Goal: Unclear

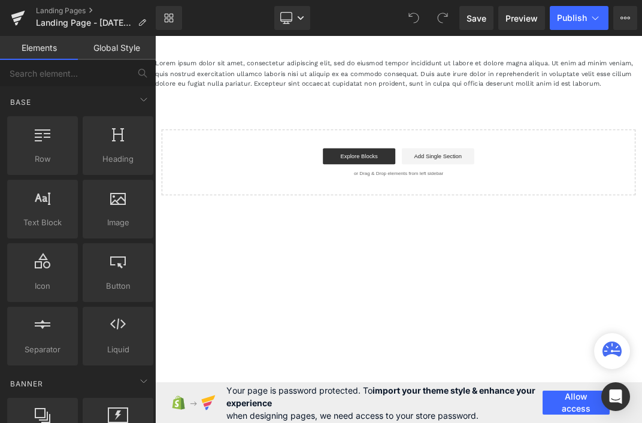
click at [641, 116] on div "Lorem ipsum dolor sit amet, consectetur adipiscing elit, sed do eiusmod tempor …" at bounding box center [517, 171] width 724 height 204
click at [641, 104] on p "Lorem ipsum dolor sit amet, consectetur adipiscing elit, sed do eiusmod tempor …" at bounding box center [517, 92] width 724 height 46
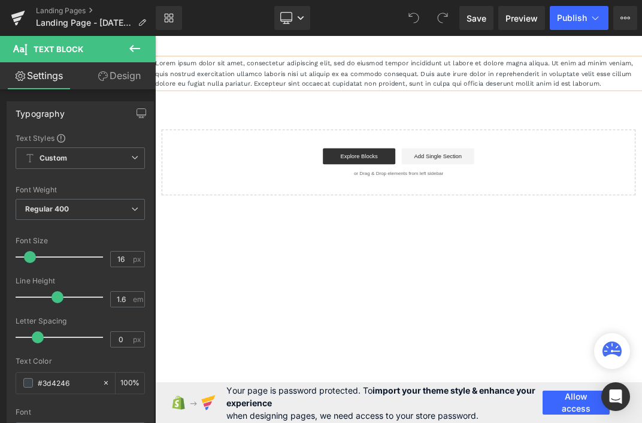
click at [641, 62] on main "Lorem ipsum dolor sit amet, consectetur adipiscing elit, sed do eiusmod tempor …" at bounding box center [517, 252] width 724 height 433
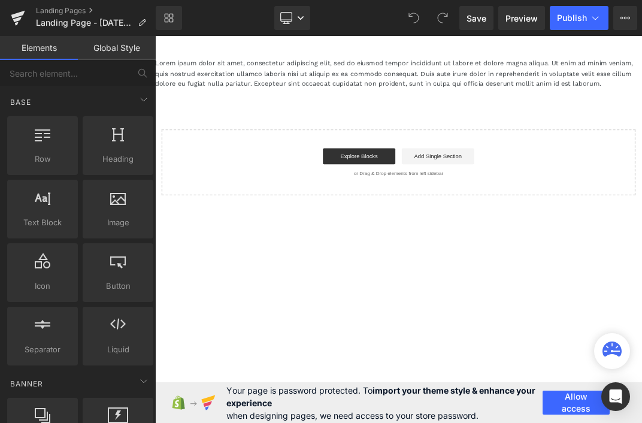
click at [641, 67] on main "Lorem ipsum dolor sit amet, consectetur adipiscing elit, sed do eiusmod tempor …" at bounding box center [517, 252] width 724 height 433
click at [641, 76] on p "Lorem ipsum dolor sit amet, consectetur adipiscing elit, sed do eiusmod tempor …" at bounding box center [517, 92] width 724 height 46
